Goal: Information Seeking & Learning: Learn about a topic

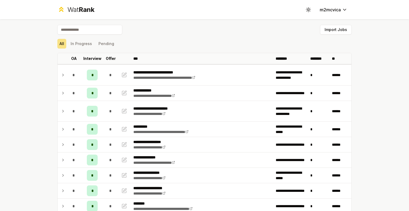
scroll to position [602, 0]
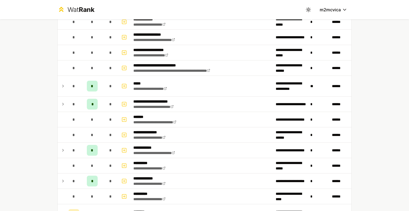
scroll to position [339, 0]
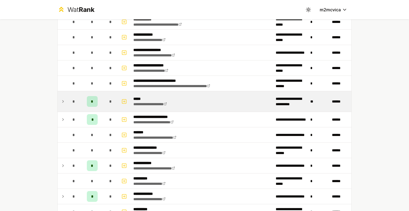
click at [92, 104] on span "*" at bounding box center [92, 101] width 2 height 5
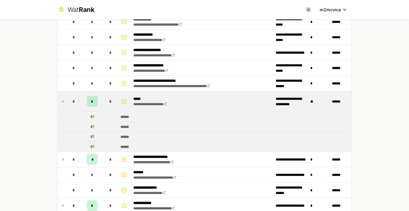
click at [96, 98] on div "*" at bounding box center [92, 101] width 11 height 11
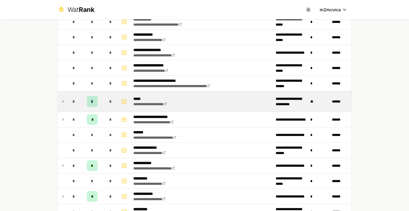
click at [96, 98] on div "*" at bounding box center [92, 101] width 11 height 11
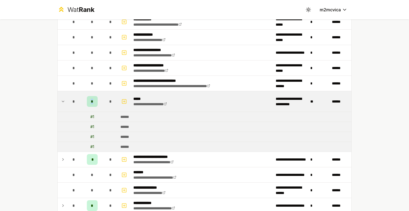
click at [96, 98] on div "*" at bounding box center [92, 101] width 11 height 11
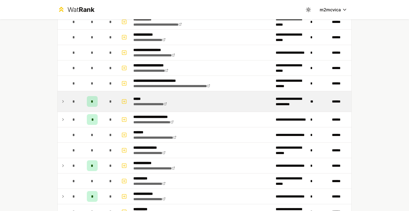
click at [97, 96] on td "*" at bounding box center [92, 101] width 22 height 21
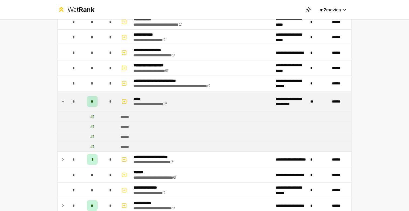
click at [97, 96] on td "*" at bounding box center [92, 101] width 22 height 21
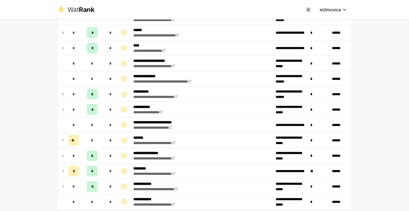
scroll to position [602, 0]
